Goal: Complete Application Form: Complete application form

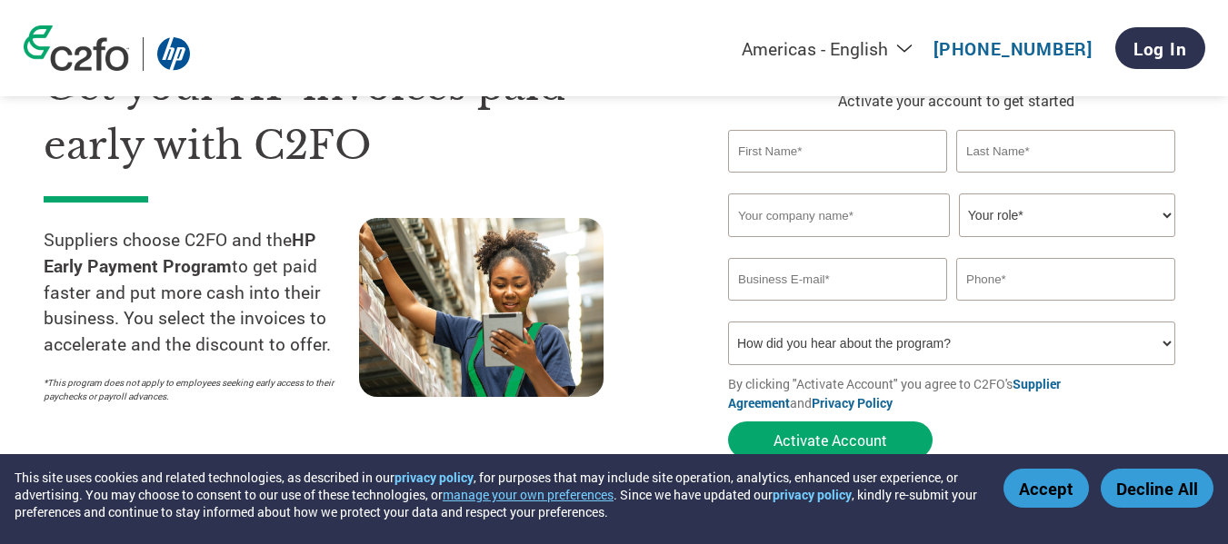
click at [1041, 490] on button "Accept" at bounding box center [1045, 488] width 85 height 39
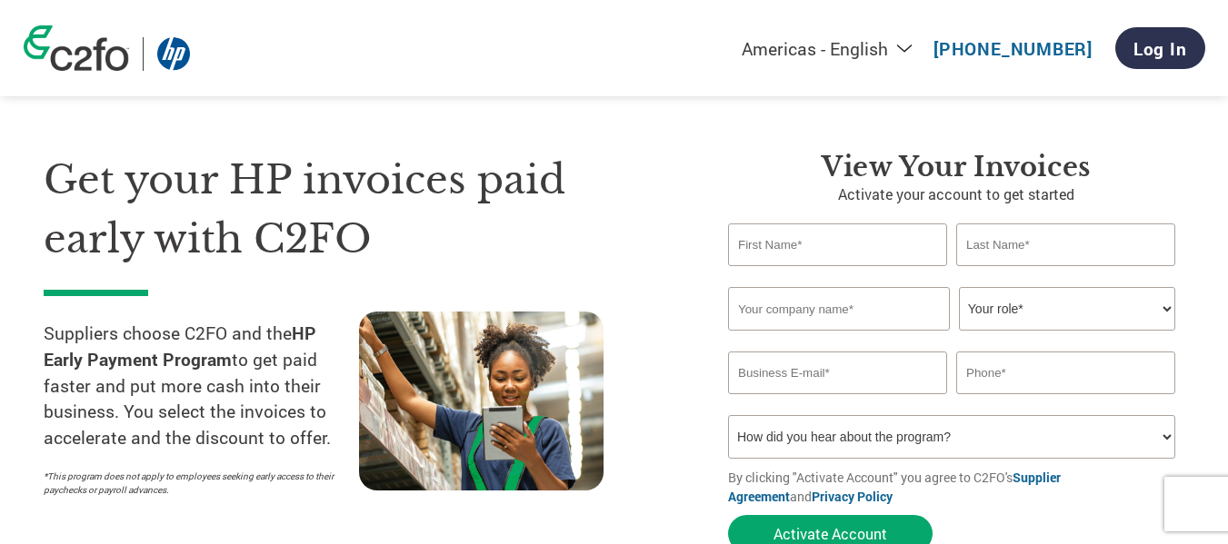
scroll to position [23, 0]
click at [772, 247] on input "text" at bounding box center [837, 245] width 219 height 43
type input "a"
type input "[PERSON_NAME]"
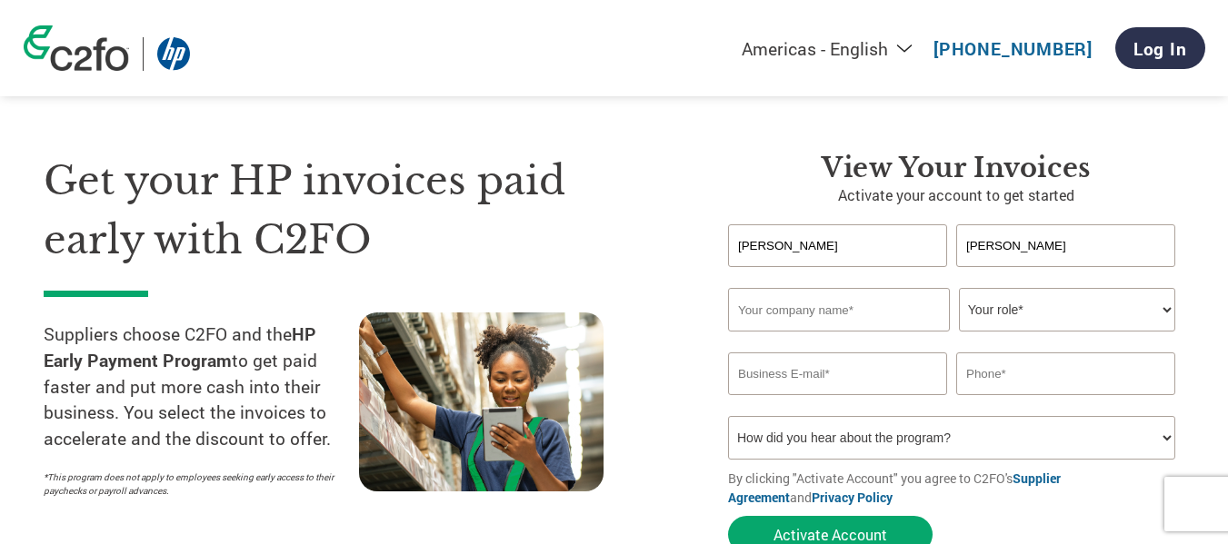
click at [835, 323] on input "text" at bounding box center [839, 310] width 222 height 44
type input "m"
type input "Mitsumi Dristribution LLC"
click at [1025, 306] on select "Your role* CFO Controller Credit Manager Finance Director Treasurer CEO Preside…" at bounding box center [1067, 310] width 216 height 44
select select "OTHER"
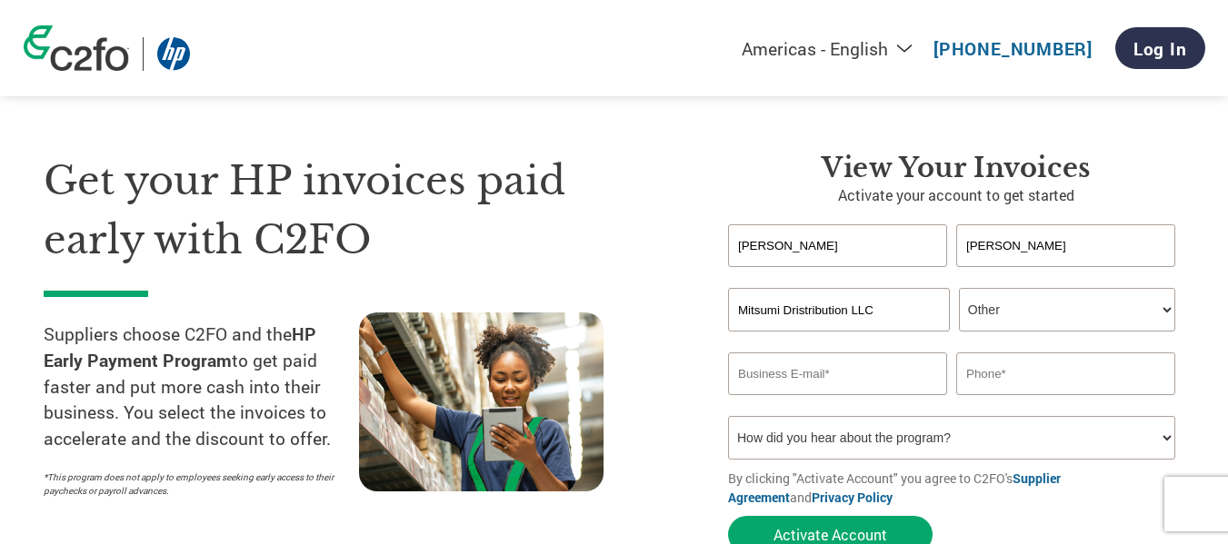
click at [959, 288] on select "Your role* CFO Controller Credit Manager Finance Director Treasurer CEO Preside…" at bounding box center [1067, 310] width 216 height 44
click at [851, 377] on input "email" at bounding box center [837, 374] width 219 height 43
paste input "[EMAIL_ADDRESS][DOMAIN_NAME]"
type input "[EMAIL_ADDRESS][DOMAIN_NAME]"
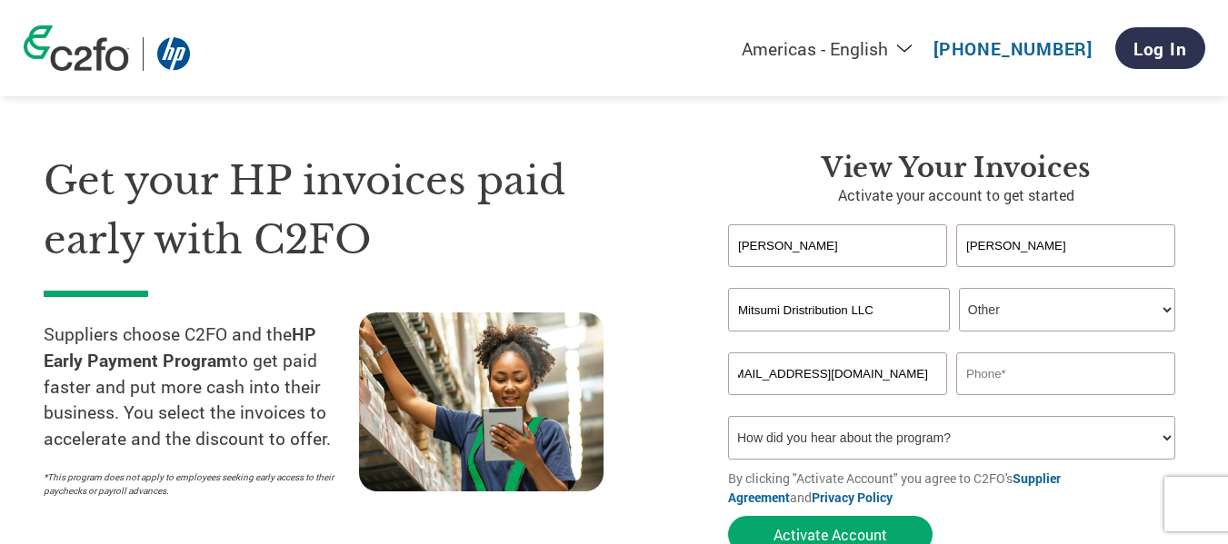
click at [993, 374] on input "text" at bounding box center [1065, 374] width 219 height 43
type input "00919744049202"
click at [897, 437] on select "How did you hear about the program? Received a letter Email Social Media Online…" at bounding box center [951, 438] width 447 height 44
select select "Email"
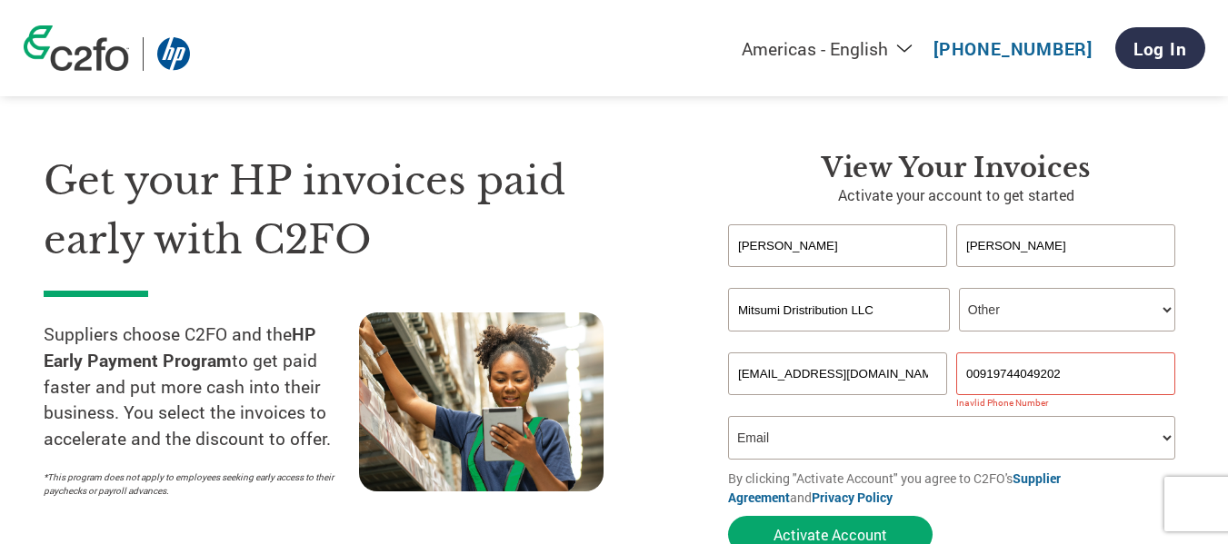
click at [728, 416] on select "How did you hear about the program? Received a letter Email Social Media Online…" at bounding box center [951, 438] width 447 height 44
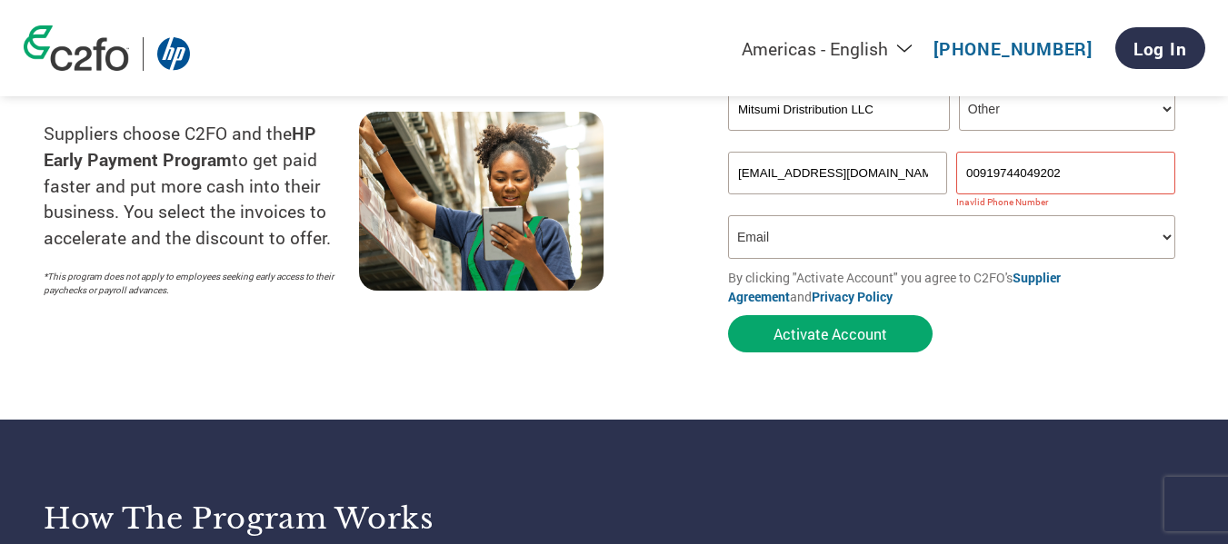
scroll to position [224, 0]
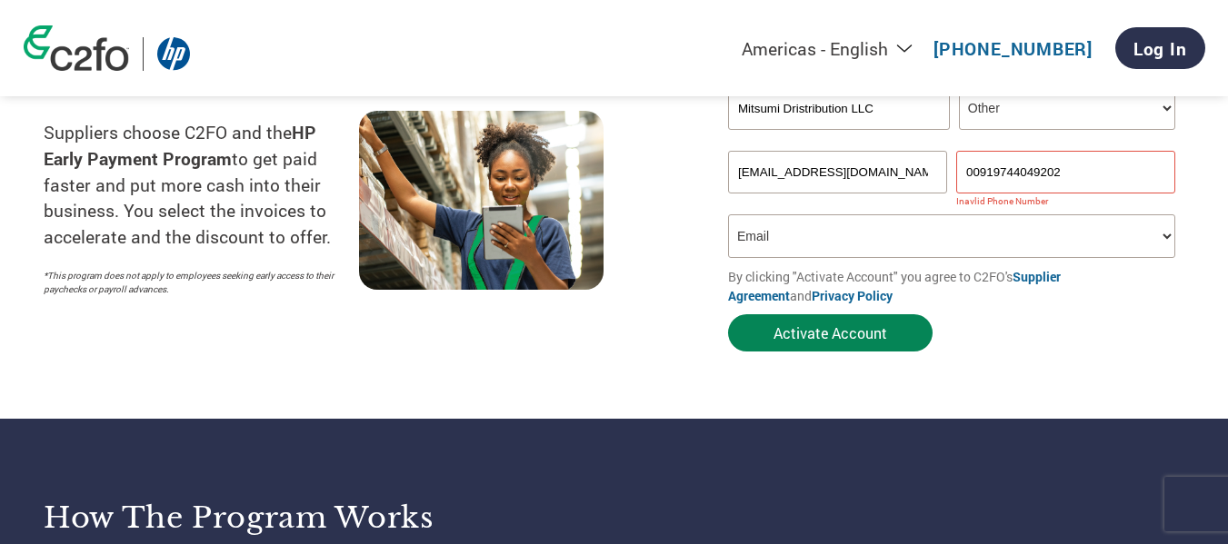
click at [827, 337] on button "Activate Account" at bounding box center [830, 332] width 204 height 37
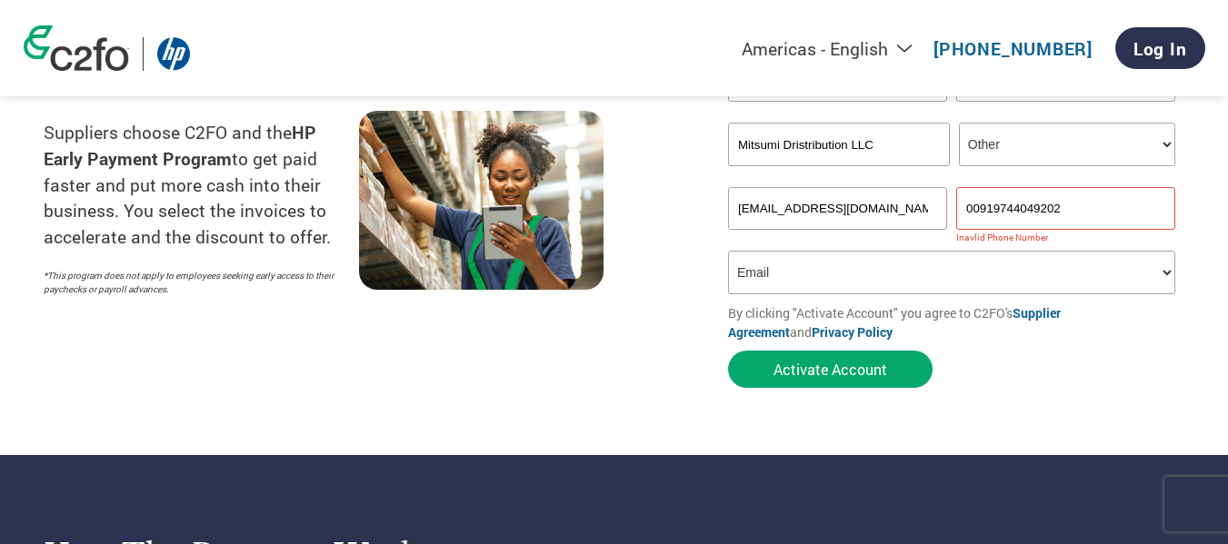
click at [981, 206] on input "00919744049202" at bounding box center [1065, 208] width 219 height 43
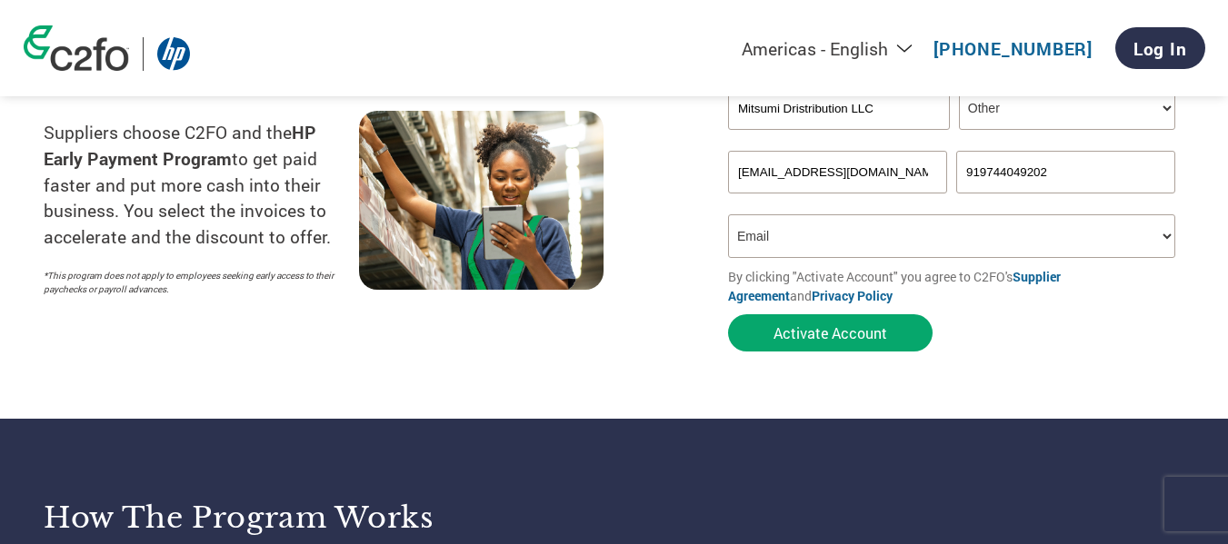
type input "919744049202"
click at [837, 237] on select "How did you hear about the program? Received a letter Email Social Media Online…" at bounding box center [951, 236] width 447 height 44
click at [728, 214] on select "How did you hear about the program? Received a letter Email Social Media Online…" at bounding box center [951, 236] width 447 height 44
click at [778, 337] on button "Activate Account" at bounding box center [830, 332] width 204 height 37
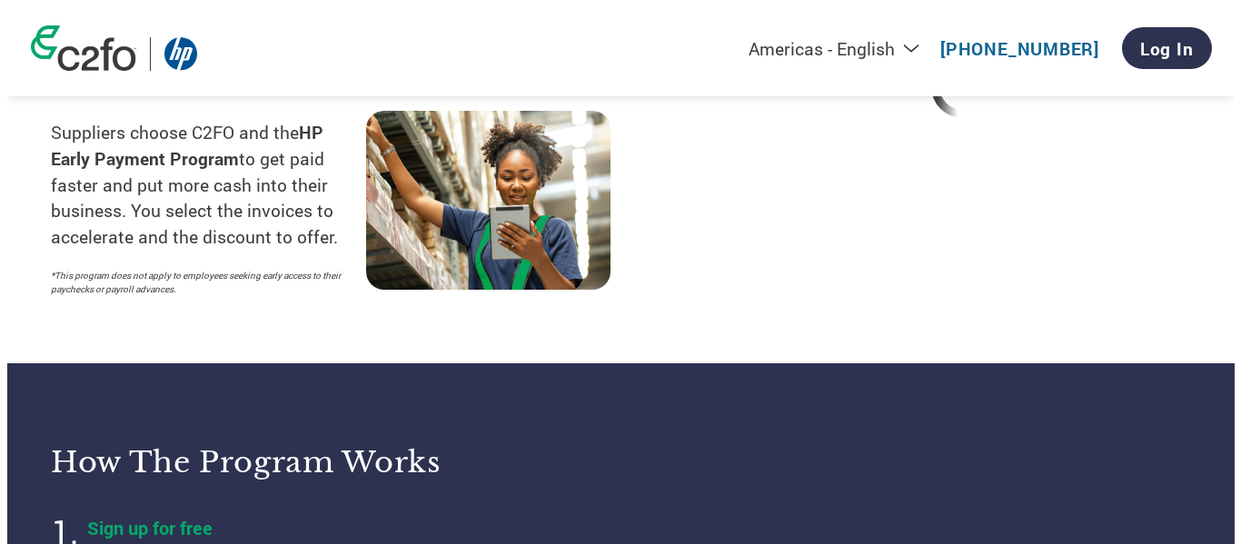
scroll to position [0, 0]
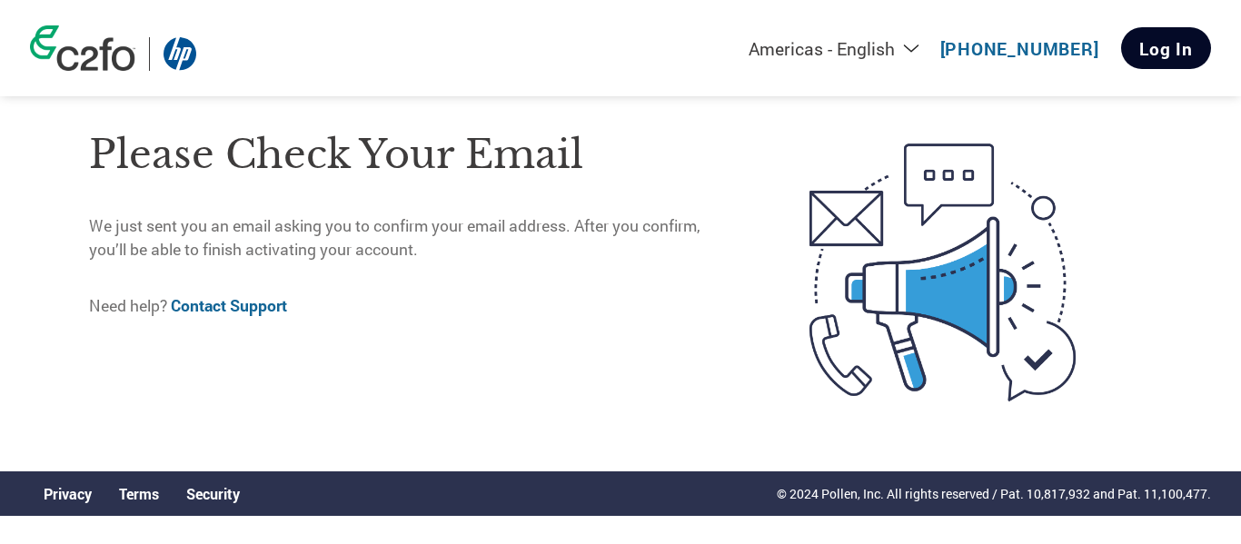
click at [1158, 42] on link "Log In" at bounding box center [1166, 48] width 90 height 42
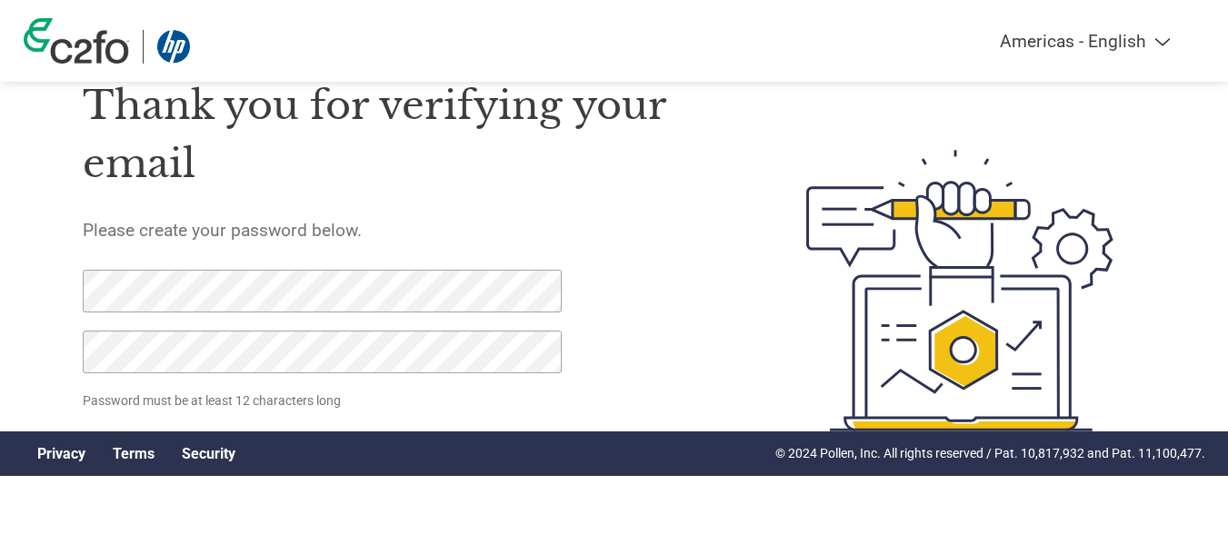
scroll to position [67, 0]
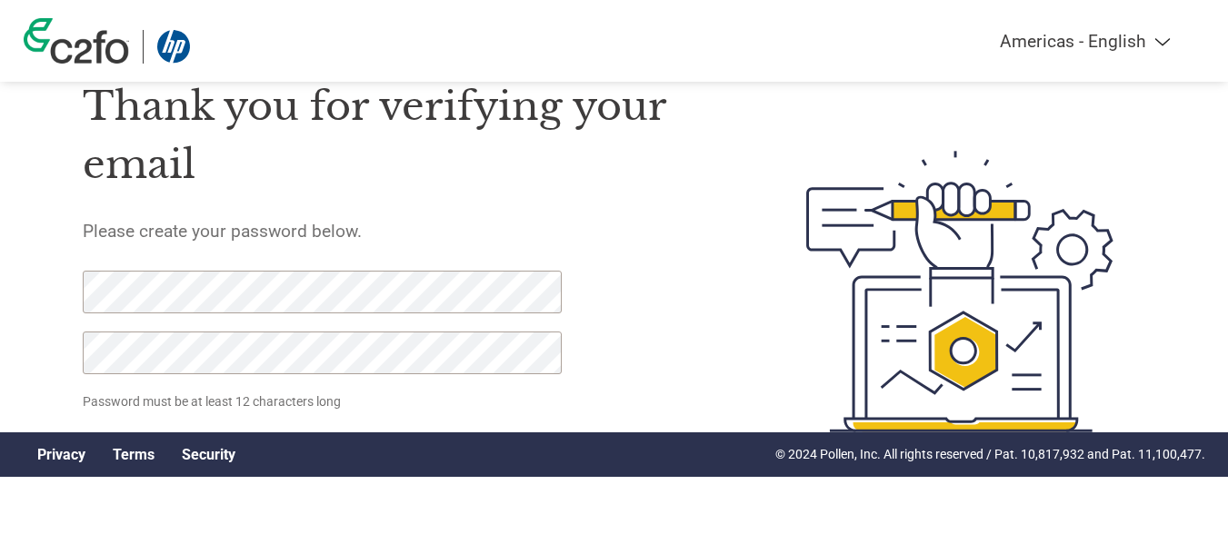
click at [453, 396] on p "Password must be at least 12 characters long" at bounding box center [325, 402] width 485 height 19
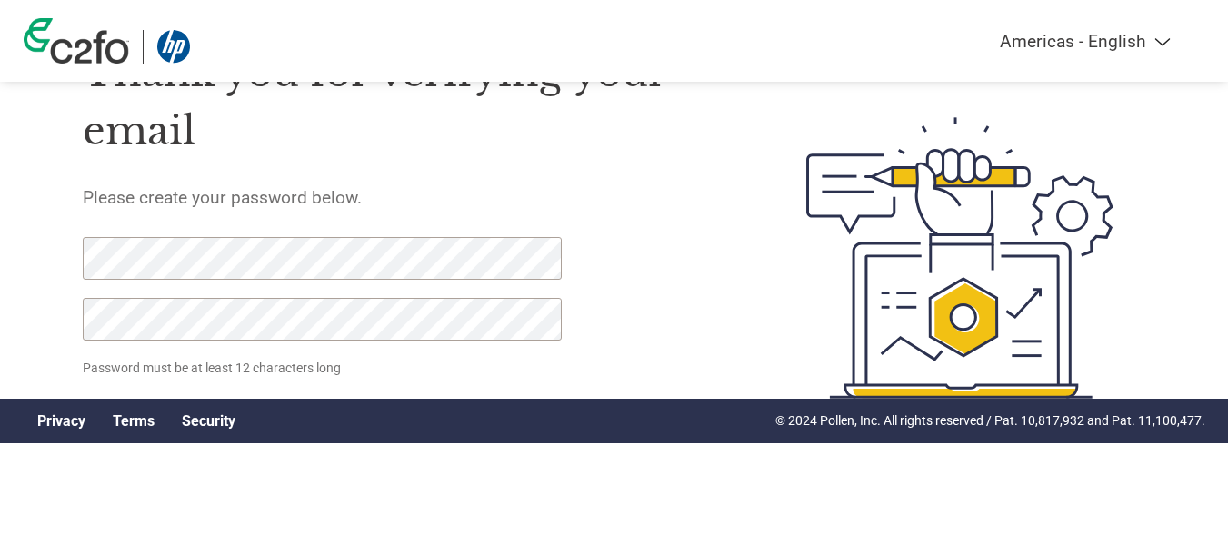
scroll to position [0, 0]
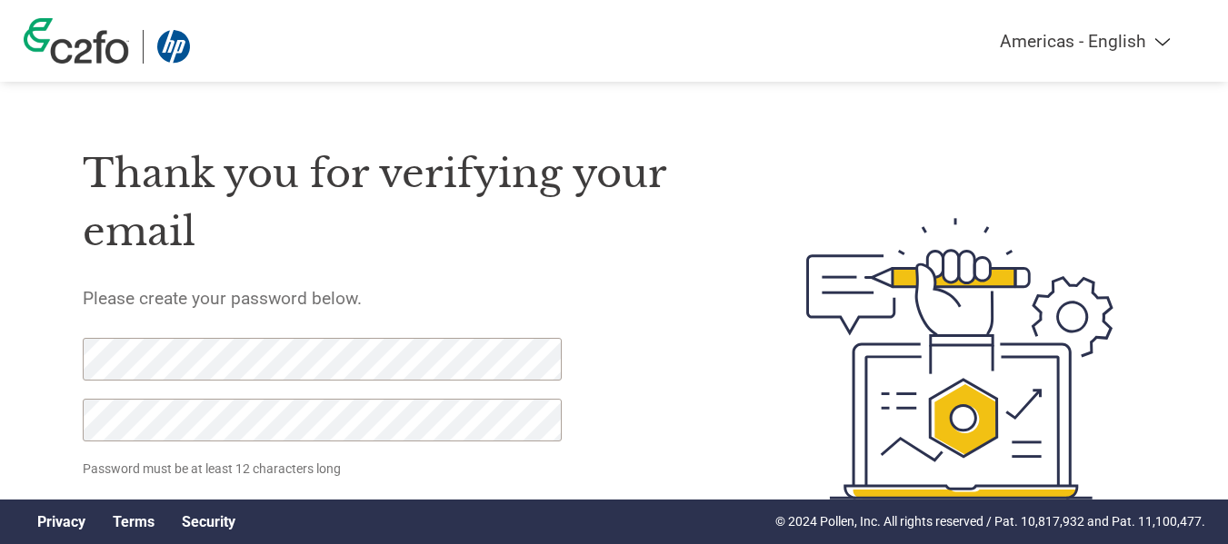
click at [623, 457] on div "Thank you for verifying your email Please create your password below. Password …" at bounding box center [402, 359] width 638 height 482
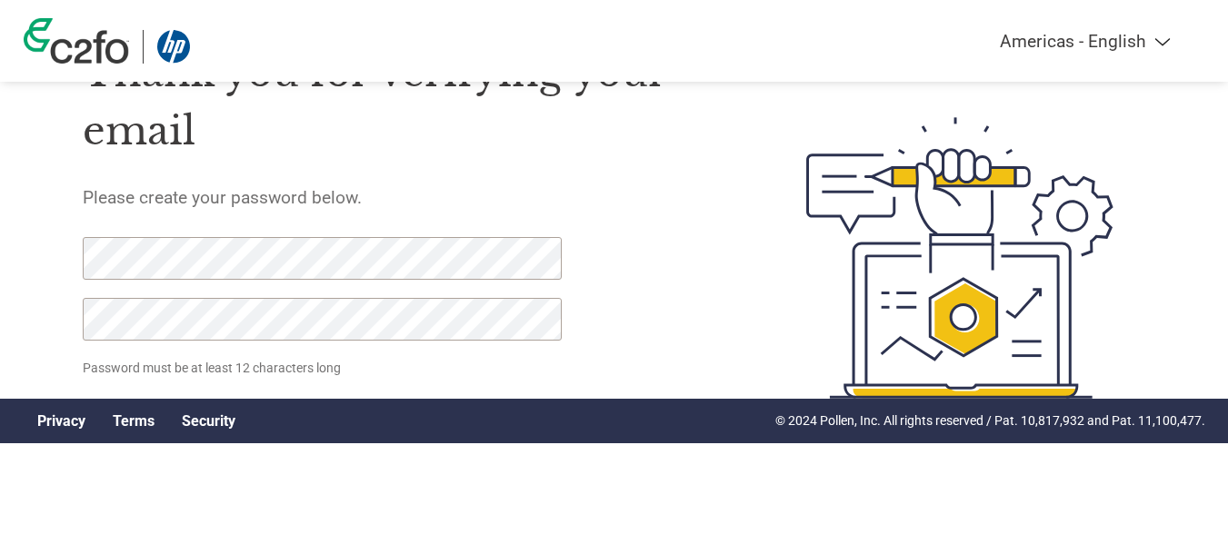
click at [1075, 30] on div "Americas - English Américas - Español Américas - Português Amériques - Français…" at bounding box center [614, 41] width 1209 height 82
click at [1074, 37] on select "Americas - English Américas - Español Américas - Português Amériques - Français…" at bounding box center [972, 41] width 422 height 21
click at [29, 279] on div "Thank you for verifying your email Please create your password below. Password …" at bounding box center [614, 258] width 1181 height 482
click at [234, 377] on form "Password must be at least 12 characters long Set Password Need help? Contact Su…" at bounding box center [338, 340] width 511 height 207
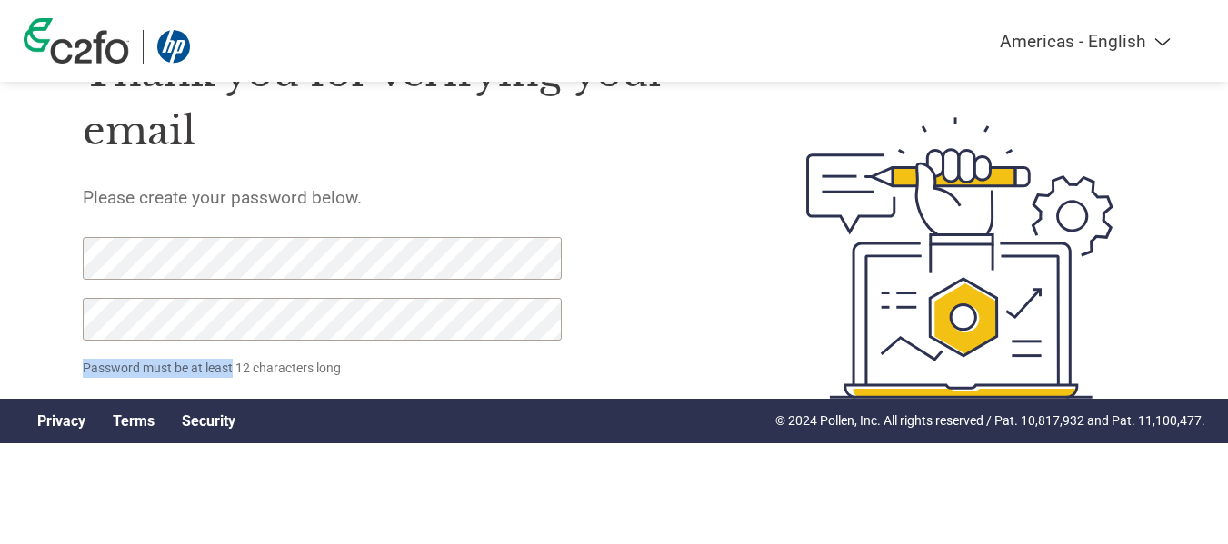
click at [234, 376] on p "Password must be at least 12 characters long" at bounding box center [325, 368] width 485 height 19
click at [618, 369] on div "Thank you for verifying your email Please create your password below. Password …" at bounding box center [402, 258] width 638 height 482
click at [82, 421] on link "Privacy" at bounding box center [61, 421] width 48 height 17
click at [124, 415] on link "Terms" at bounding box center [134, 421] width 42 height 17
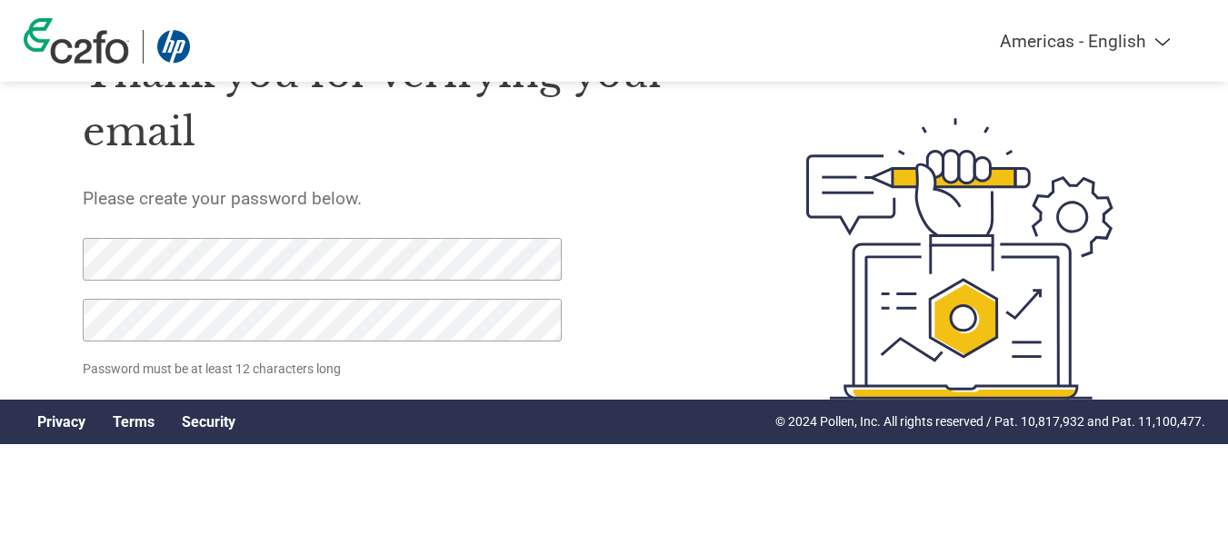
click at [204, 374] on p "Password must be at least 12 characters long" at bounding box center [325, 369] width 485 height 19
